Goal: Transaction & Acquisition: Obtain resource

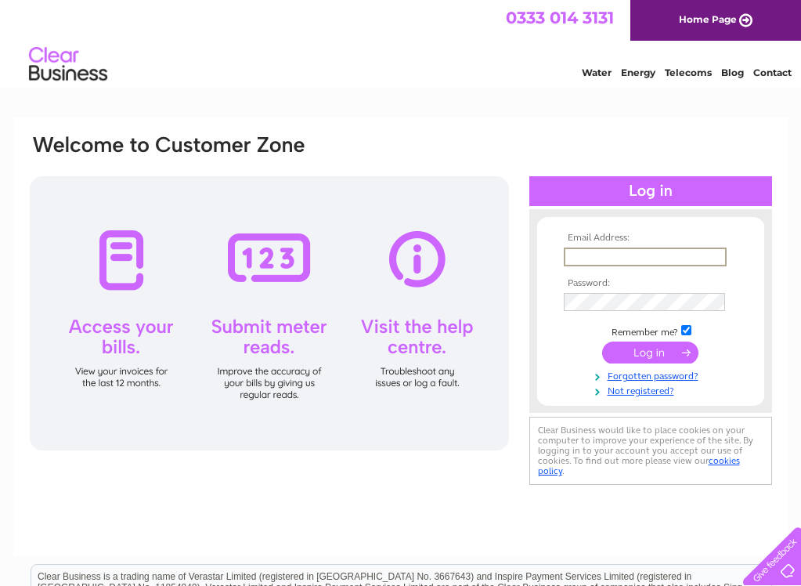
click at [651, 352] on input "submit" at bounding box center [650, 353] width 96 height 22
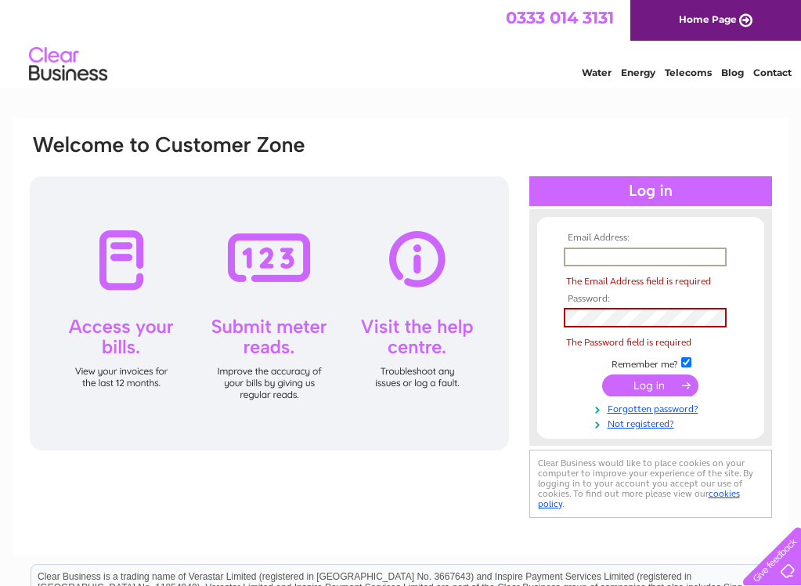
click at [647, 381] on input "submit" at bounding box center [650, 385] width 96 height 22
click at [615, 260] on input "text" at bounding box center [645, 257] width 163 height 19
type input "[EMAIL_ADDRESS][DOMAIN_NAME]"
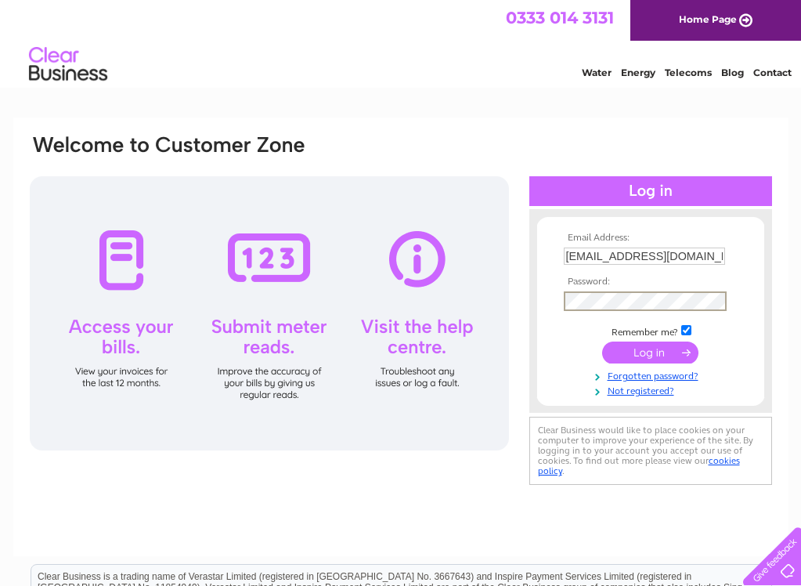
click at [648, 352] on input "submit" at bounding box center [650, 353] width 96 height 22
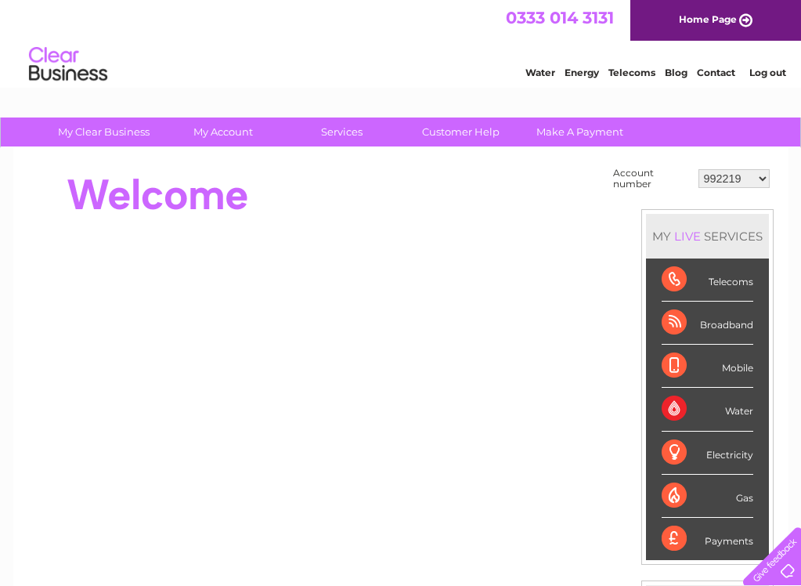
select select "1054849"
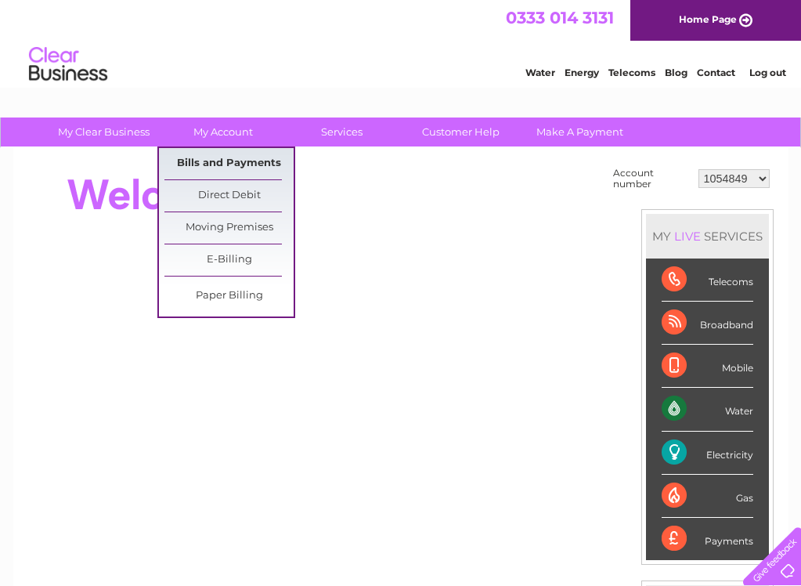
click at [227, 164] on link "Bills and Payments" at bounding box center [228, 163] width 129 height 31
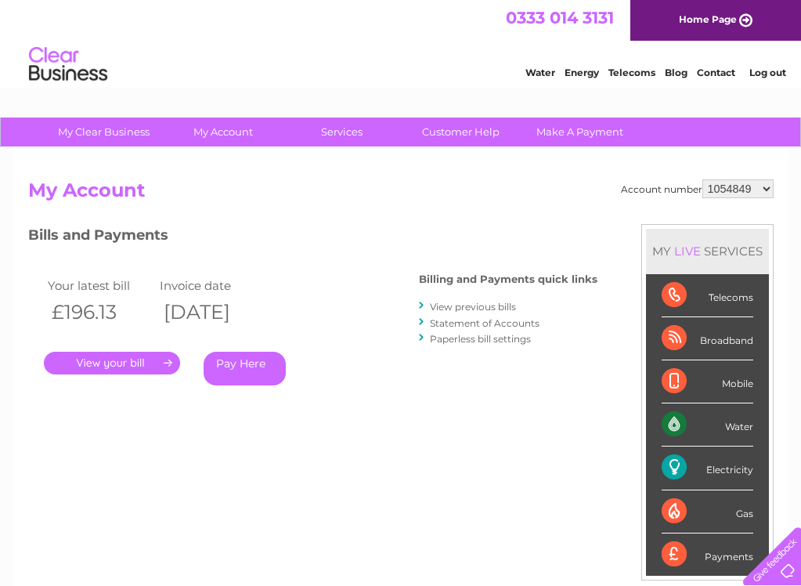
click at [145, 359] on link "." at bounding box center [112, 363] width 136 height 23
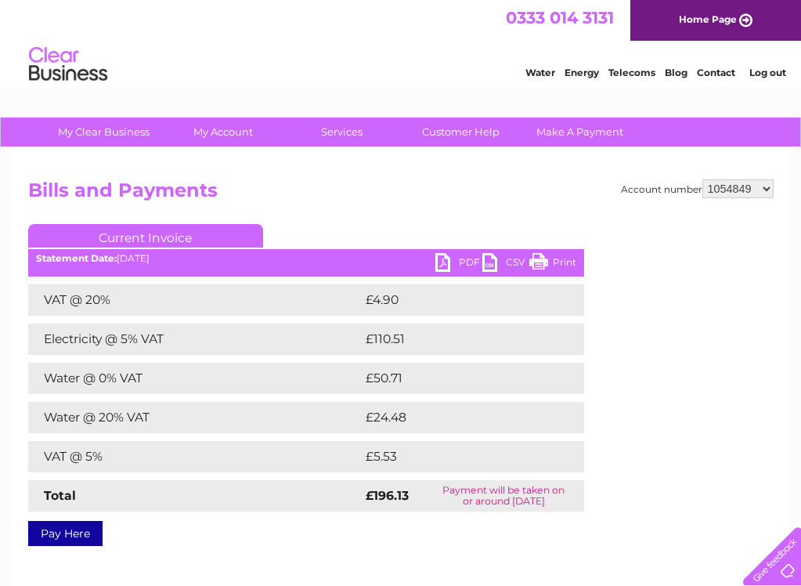
click at [439, 260] on link "PDF" at bounding box center [459, 264] width 47 height 23
select select "30310164"
click at [229, 131] on link "My Account" at bounding box center [222, 131] width 129 height 29
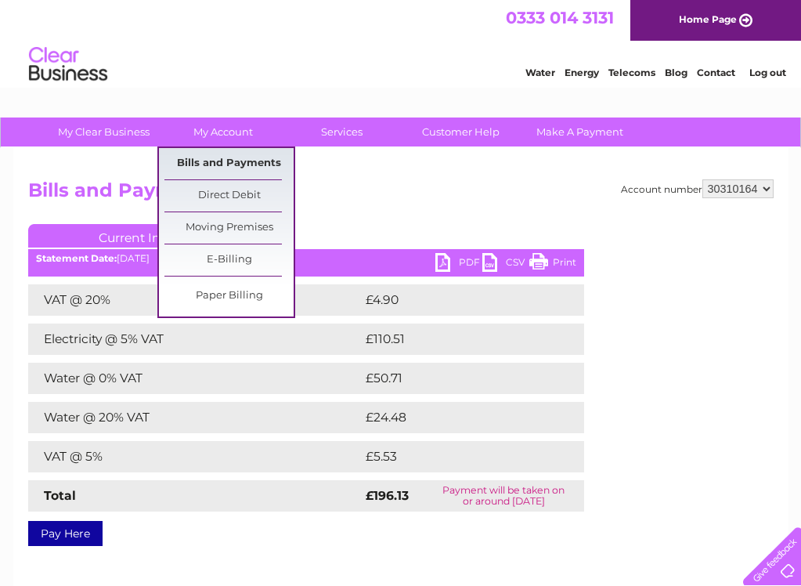
click at [238, 161] on link "Bills and Payments" at bounding box center [228, 163] width 129 height 31
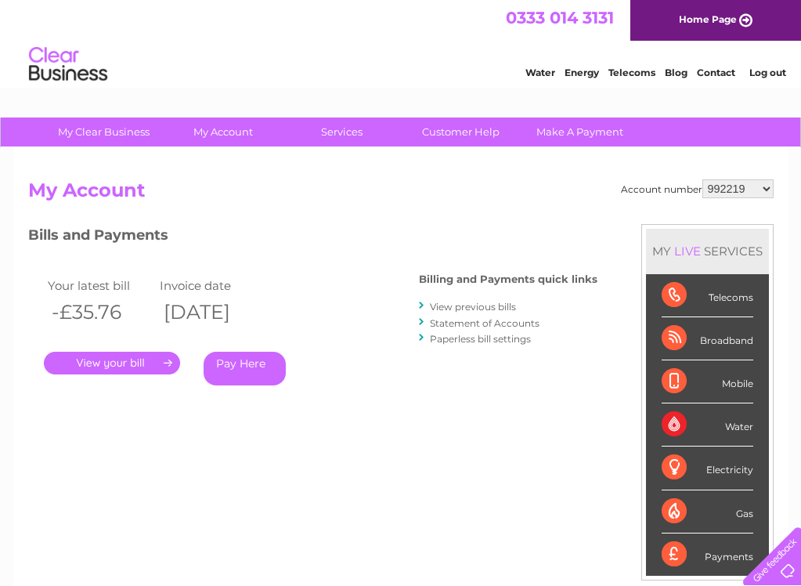
scroll to position [6, 0]
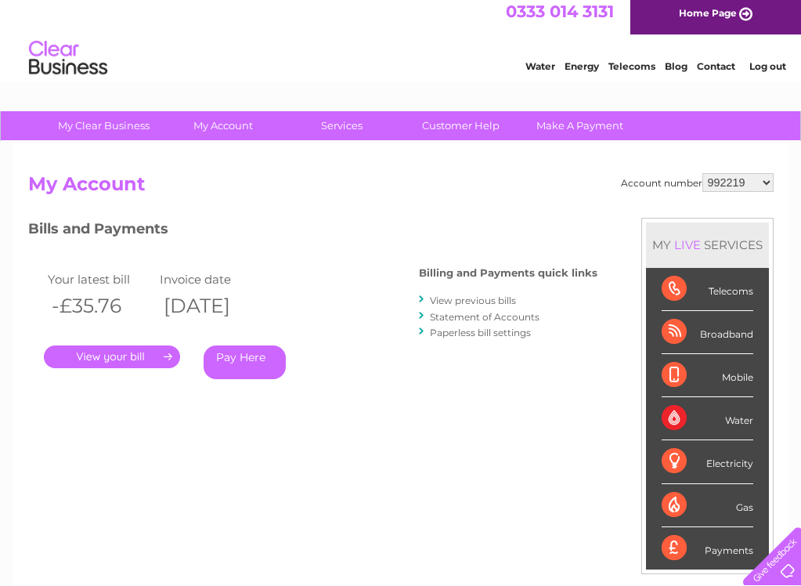
select select "30310164"
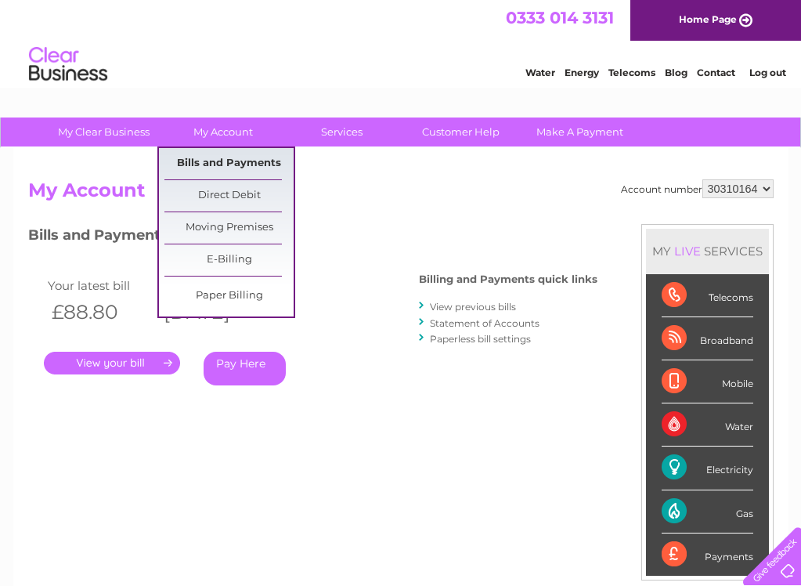
click at [236, 161] on link "Bills and Payments" at bounding box center [228, 163] width 129 height 31
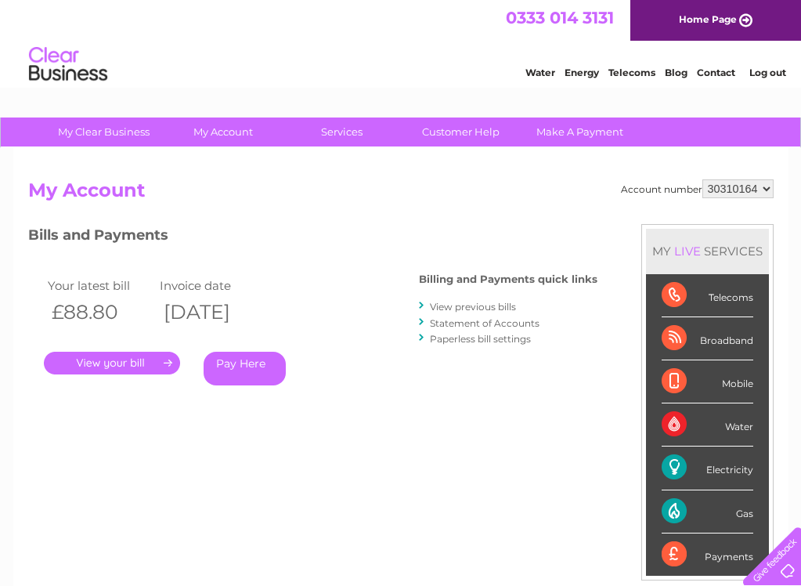
click at [150, 360] on link "." at bounding box center [112, 363] width 136 height 23
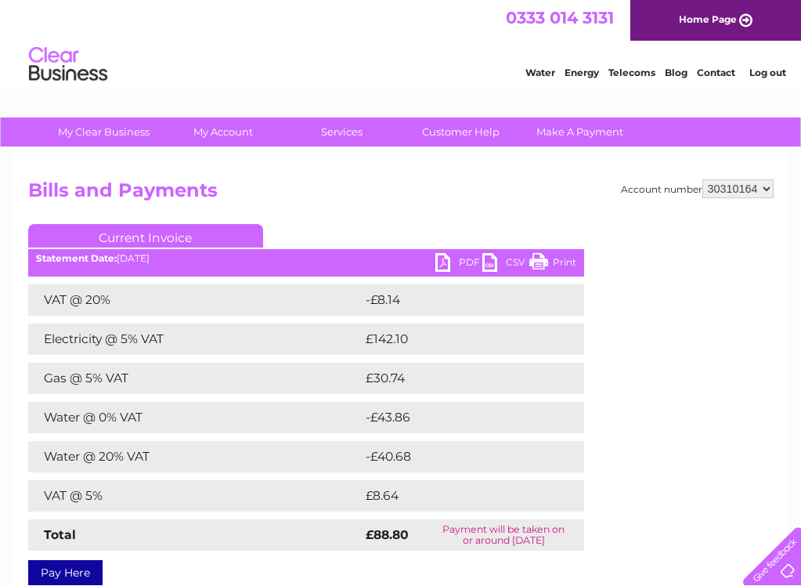
click at [441, 261] on link "PDF" at bounding box center [459, 264] width 47 height 23
